Goal: Task Accomplishment & Management: Use online tool/utility

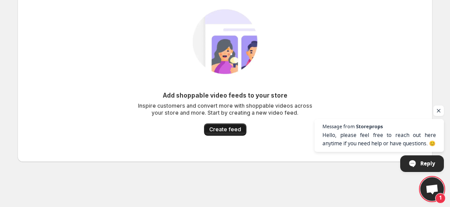
scroll to position [34, 0]
click at [228, 128] on span "Create feed" at bounding box center [225, 129] width 32 height 7
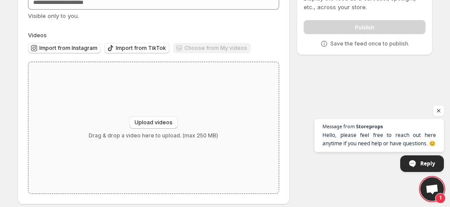
scroll to position [66, 0]
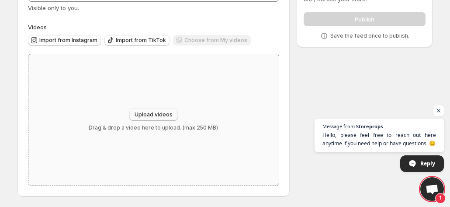
click at [151, 117] on span "Upload videos" at bounding box center [154, 114] width 38 height 7
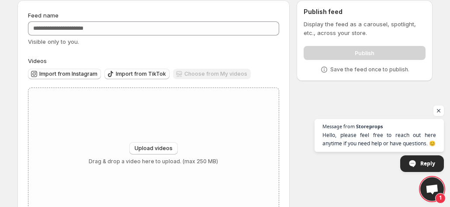
scroll to position [0, 0]
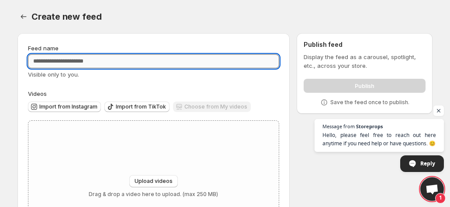
click at [130, 62] on input "Feed name" at bounding box center [153, 61] width 251 height 14
click at [84, 106] on span "Import from Instagram" at bounding box center [68, 106] width 58 height 7
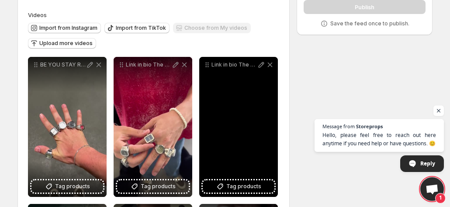
scroll to position [18, 0]
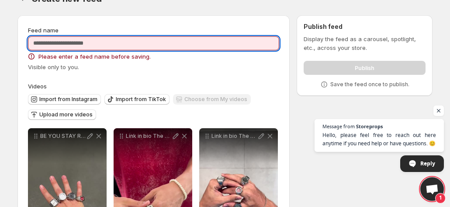
click at [121, 44] on input "Feed name" at bounding box center [153, 43] width 251 height 14
type input "*"
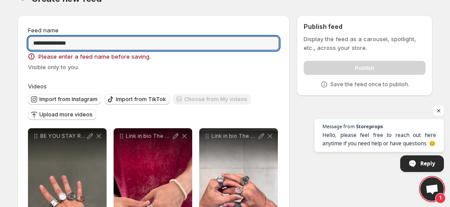
type input "**********"
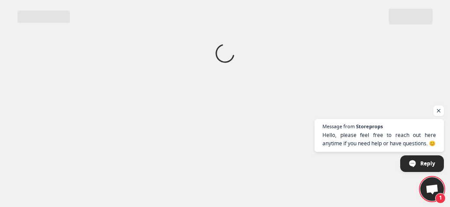
scroll to position [0, 0]
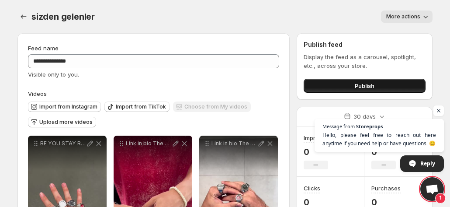
click at [344, 90] on button "Publish" at bounding box center [365, 86] width 122 height 14
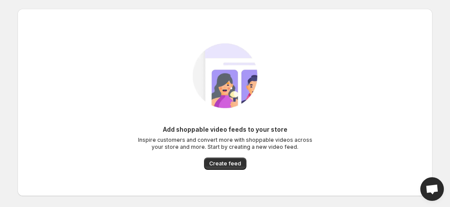
scroll to position [34, 0]
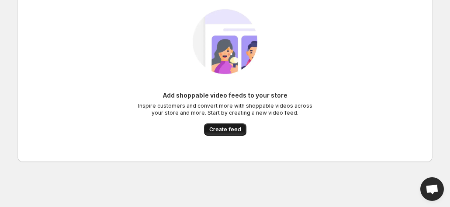
click at [224, 132] on button "Create feed" at bounding box center [225, 129] width 42 height 12
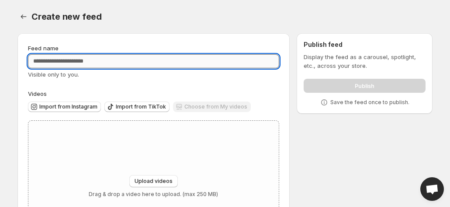
click at [81, 61] on input "Feed name" at bounding box center [153, 61] width 251 height 14
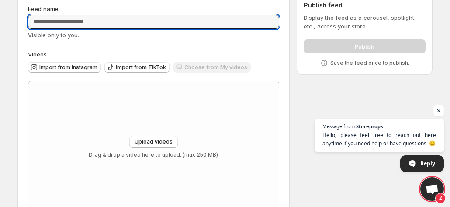
scroll to position [66, 0]
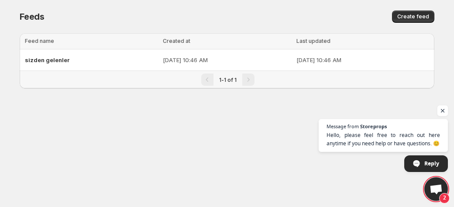
click at [442, 110] on span "Open chat" at bounding box center [443, 110] width 11 height 11
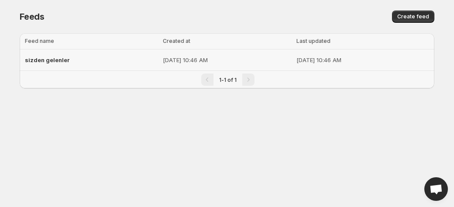
click at [221, 58] on p "[DATE] 10:46 AM" at bounding box center [227, 59] width 128 height 9
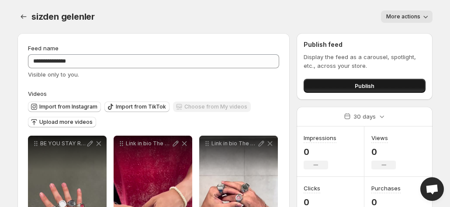
click at [341, 86] on button "Publish" at bounding box center [365, 86] width 122 height 14
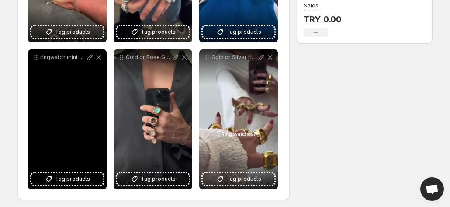
scroll to position [236, 0]
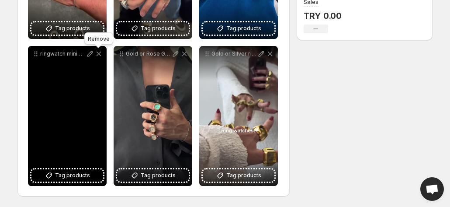
click at [97, 55] on icon at bounding box center [98, 53] width 9 height 9
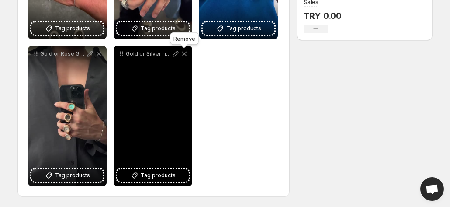
click at [186, 53] on icon at bounding box center [184, 53] width 9 height 9
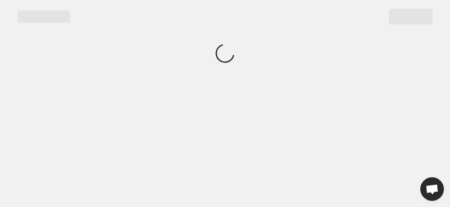
scroll to position [0, 0]
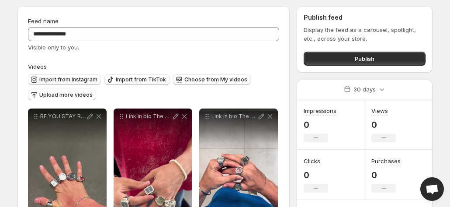
scroll to position [44, 0]
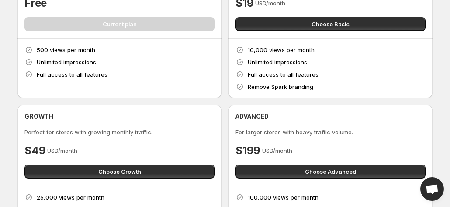
scroll to position [87, 0]
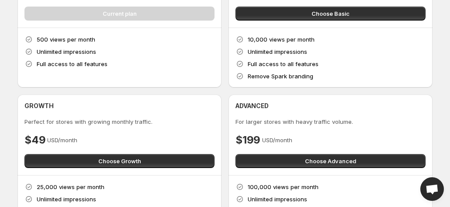
click at [82, 87] on div "500 views per month Unlimited impressions Full access to all features" at bounding box center [119, 57] width 204 height 59
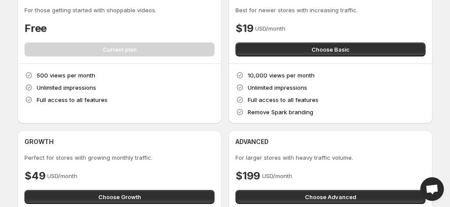
scroll to position [44, 0]
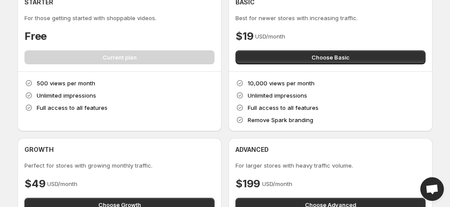
click at [80, 64] on div "STARTER For those getting started with shoppable videos. Free Current plan" at bounding box center [119, 31] width 190 height 66
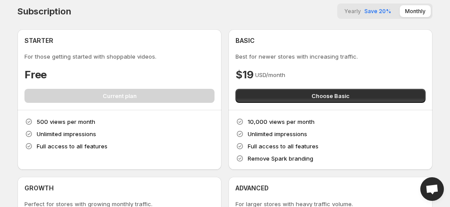
scroll to position [0, 0]
